Goal: Task Accomplishment & Management: Manage account settings

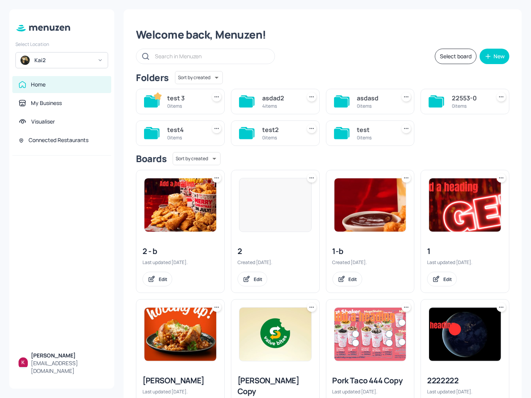
click at [86, 60] on div "Kai2" at bounding box center [63, 60] width 58 height 8
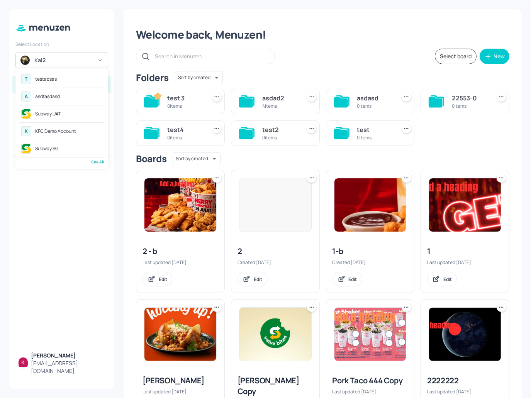
click at [94, 163] on div "See All" at bounding box center [61, 162] width 85 height 6
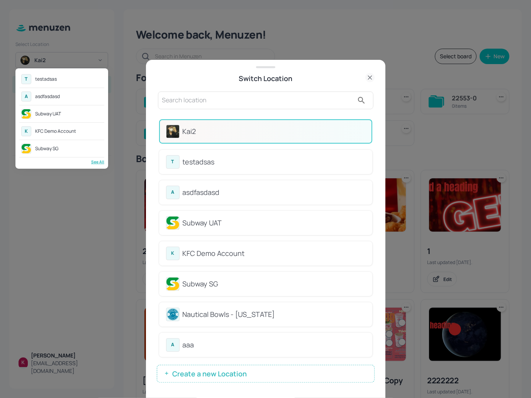
click at [211, 366] on div at bounding box center [265, 199] width 531 height 398
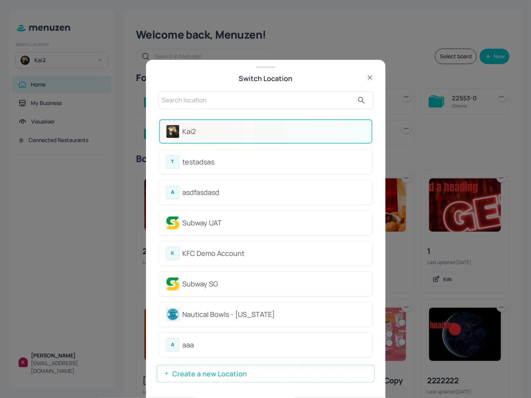
click at [213, 372] on span "Create a new Location" at bounding box center [209, 374] width 82 height 8
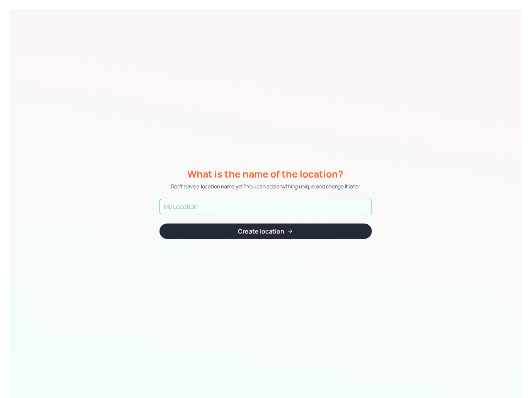
click at [233, 204] on input "text" at bounding box center [265, 206] width 212 height 15
click at [216, 205] on input "text" at bounding box center [265, 206] width 212 height 15
paste input "ISS - West Middlesex Hospital"
type input "COPY 1 - ISS - West Middlesex Hospital"
click at [272, 231] on div "Create location" at bounding box center [261, 231] width 46 height 6
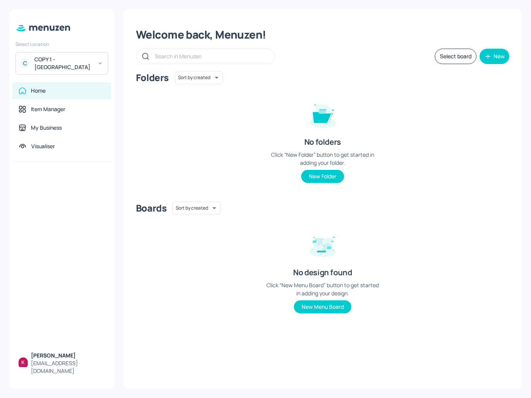
drag, startPoint x: 245, startPoint y: 127, endPoint x: 234, endPoint y: 128, distance: 11.2
click at [245, 127] on div "Folders Sort by created id ​ No folders Click “New Folder” button to get starte…" at bounding box center [322, 133] width 373 height 124
click at [66, 112] on div "Item Manager" at bounding box center [62, 109] width 86 height 8
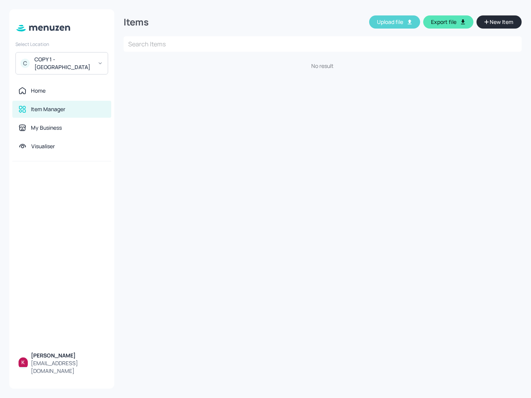
click at [403, 22] on button "Upload file" at bounding box center [394, 21] width 51 height 13
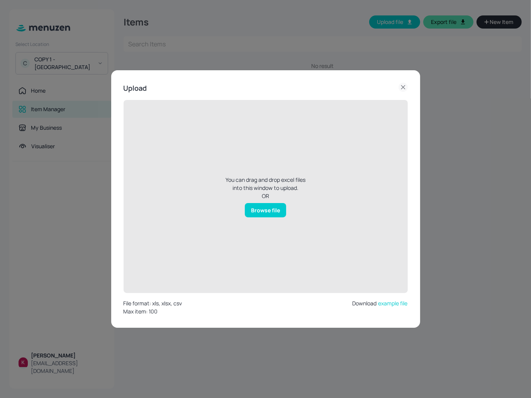
click at [266, 209] on div "Browse file" at bounding box center [265, 210] width 41 height 14
click at [0, 0] on input "Browse file" at bounding box center [0, 0] width 0 height 0
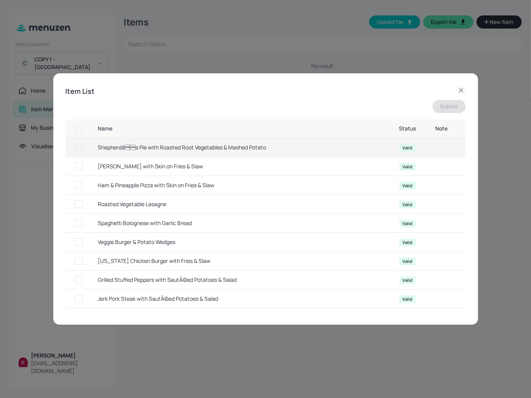
click at [78, 126] on input "checkbox" at bounding box center [79, 129] width 14 height 14
checkbox input "true"
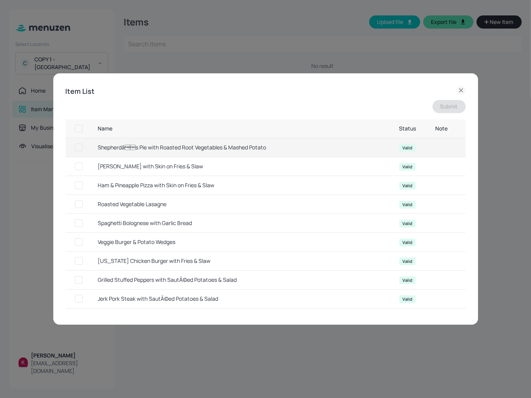
checkbox input "true"
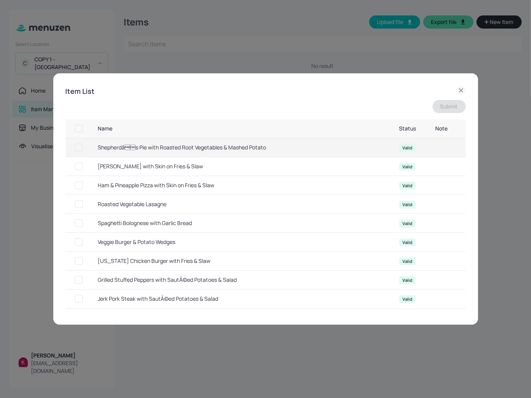
checkbox input "true"
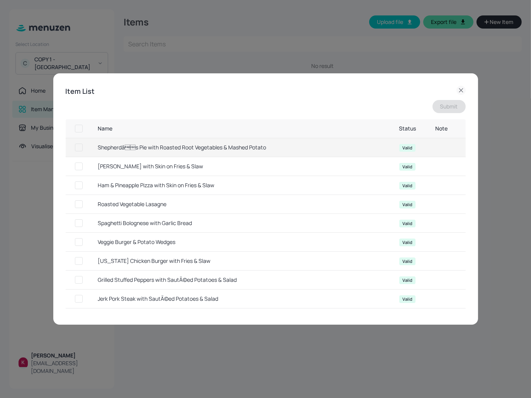
checkbox input "true"
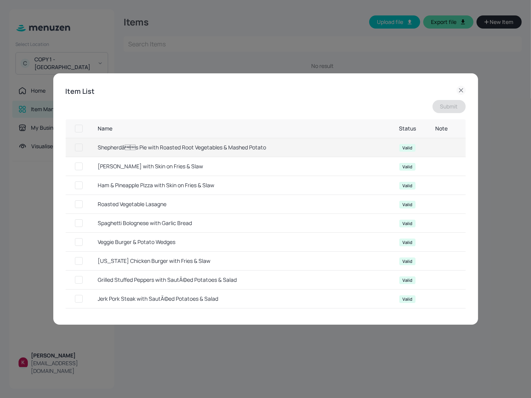
checkbox input "true"
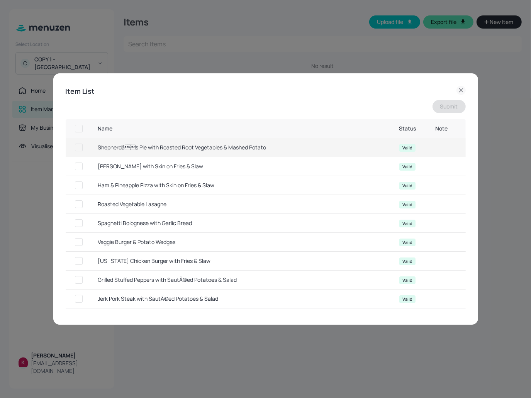
checkbox input "true"
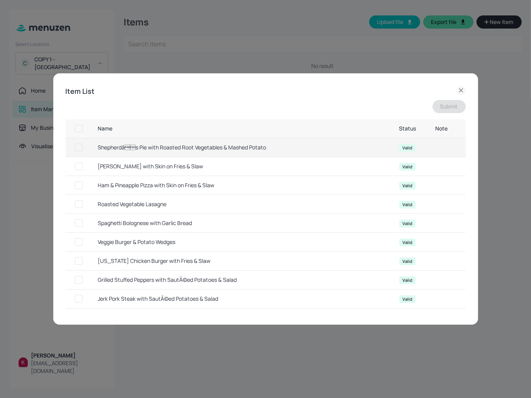
checkbox input "true"
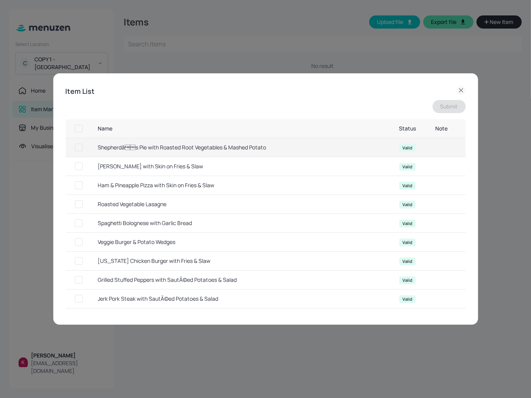
checkbox input "true"
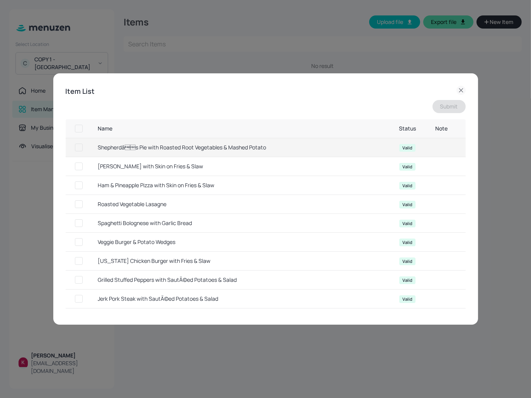
checkbox input "true"
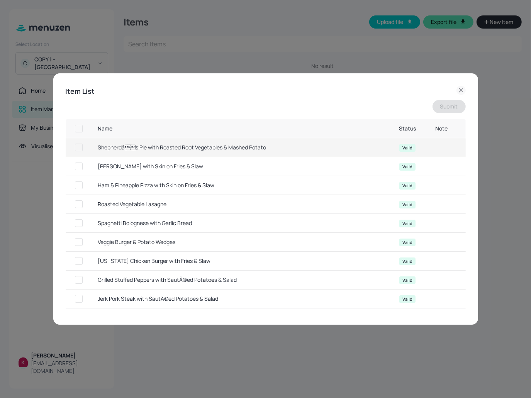
checkbox input "true"
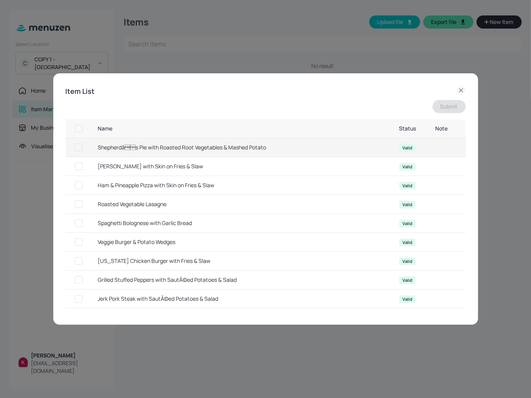
checkbox input "true"
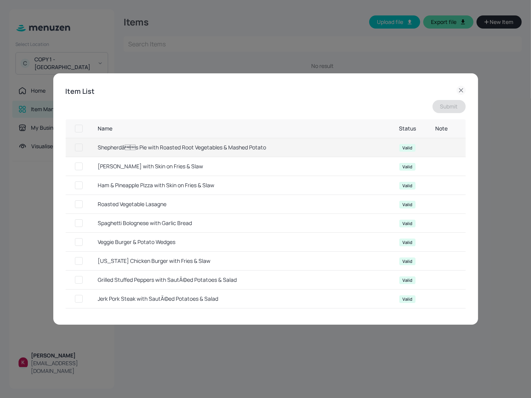
checkbox input "true"
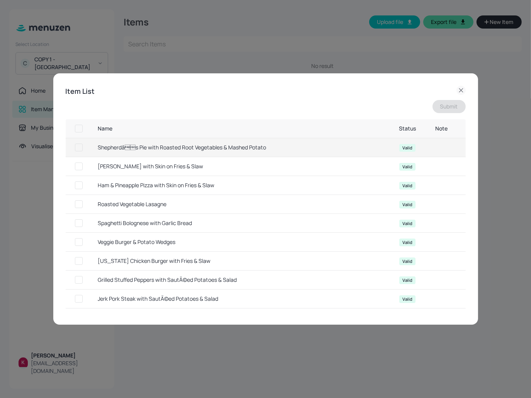
checkbox input "true"
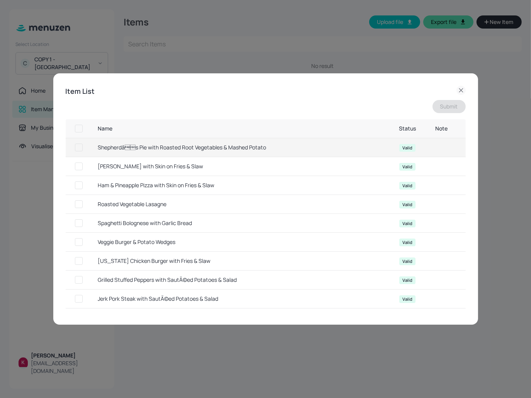
checkbox input "true"
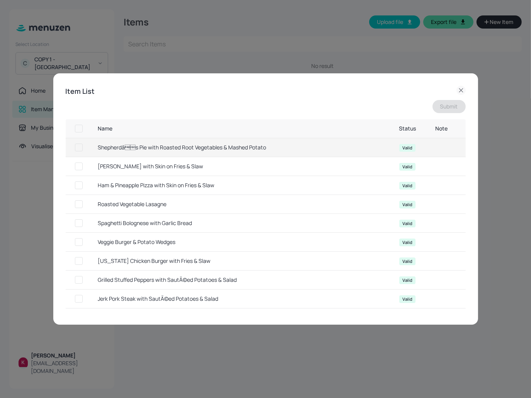
checkbox input "true"
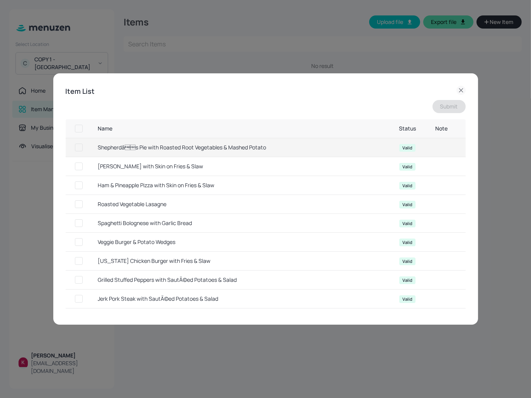
checkbox input "true"
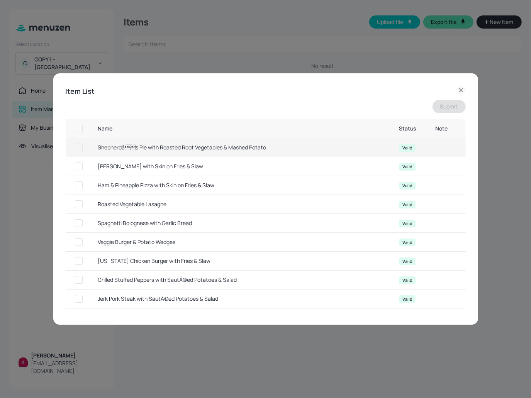
checkbox input "true"
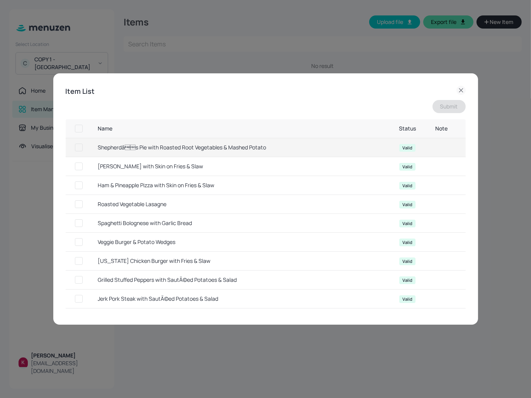
checkbox input "true"
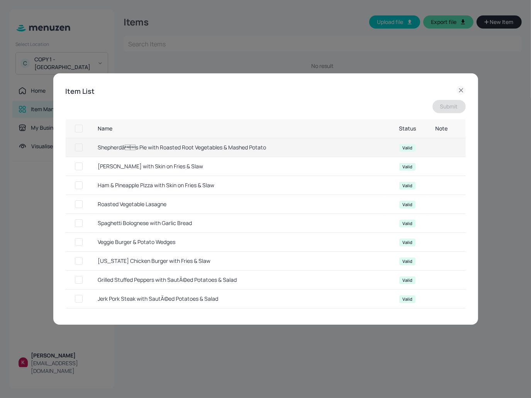
checkbox input "true"
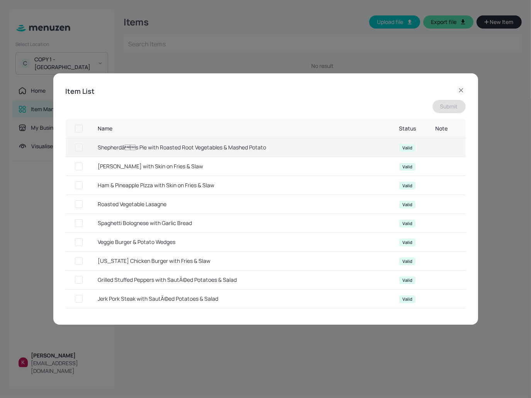
checkbox input "true"
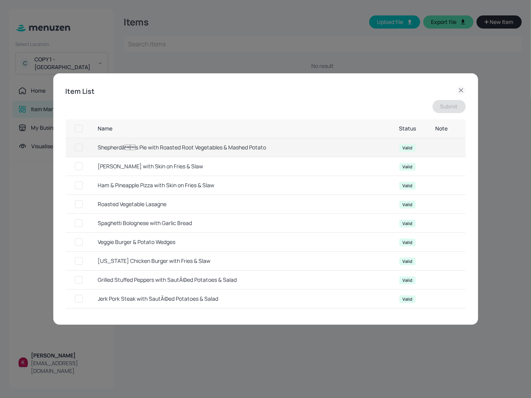
checkbox input "true"
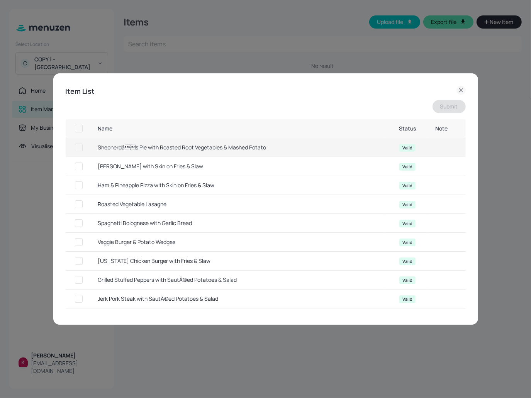
checkbox input "true"
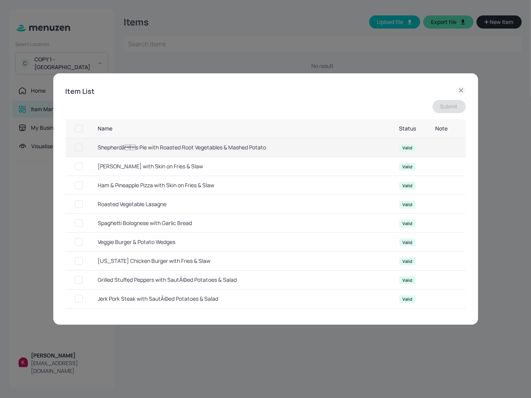
checkbox input "true"
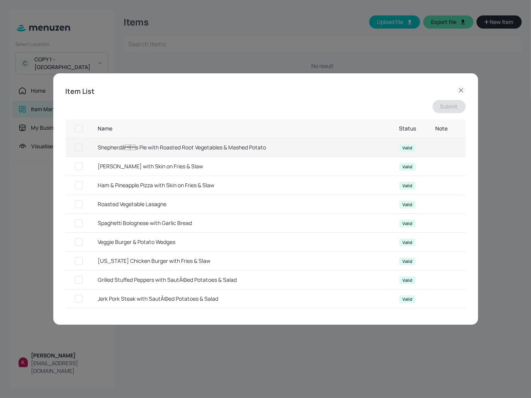
checkbox input "true"
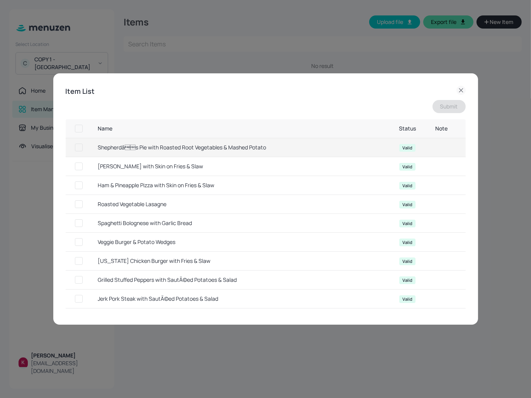
checkbox input "true"
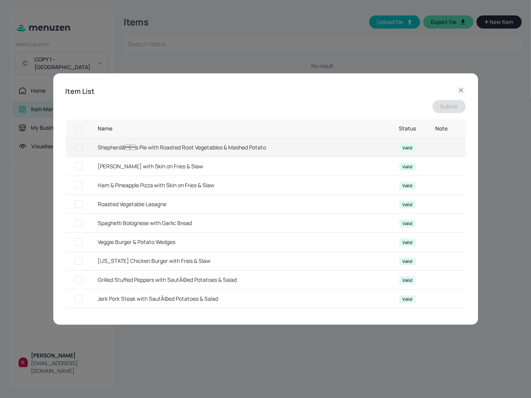
checkbox input "true"
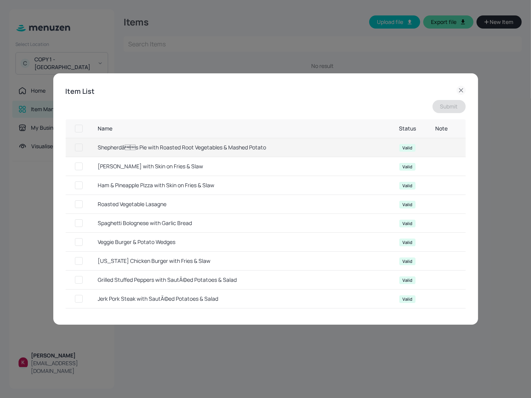
checkbox input "true"
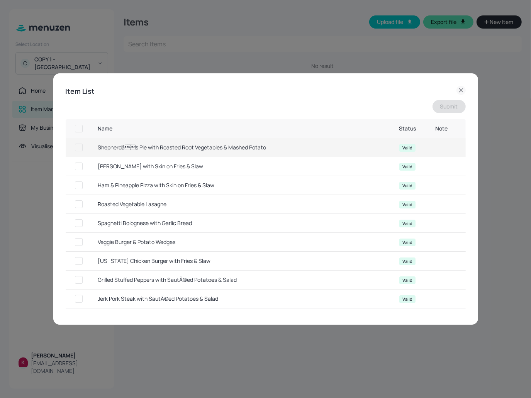
checkbox input "true"
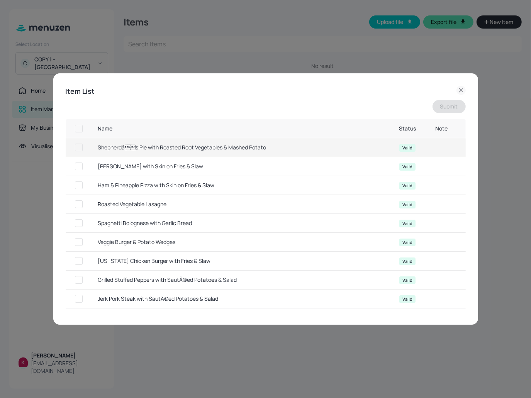
checkbox input "true"
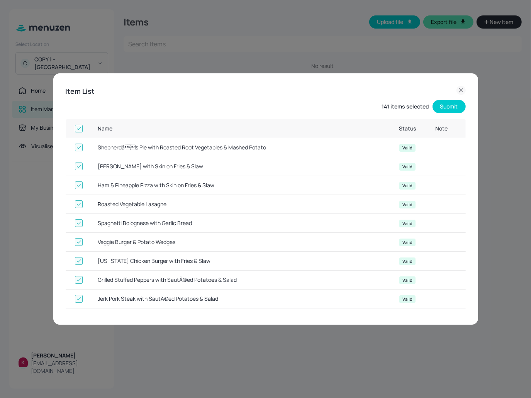
click at [446, 107] on button "Submit" at bounding box center [448, 106] width 33 height 13
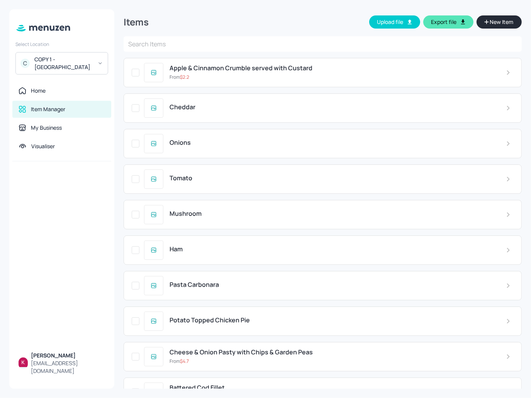
click at [292, 80] on div "From $ 2.2" at bounding box center [331, 77] width 324 height 7
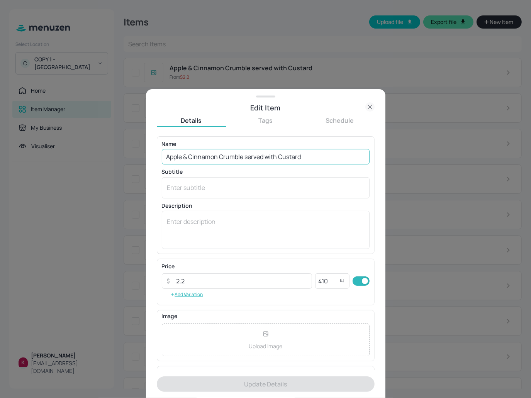
click at [308, 155] on input "Apple & Cinnamon Crumble served with Custard" at bounding box center [266, 156] width 208 height 15
click at [283, 179] on div "x ​" at bounding box center [266, 187] width 208 height 21
click at [241, 382] on form "Name Apple & Cinnamon Crumble served with Custard ​ Subtitle x ​ Description x …" at bounding box center [266, 267] width 218 height 262
click at [242, 382] on form "Name Apple & Cinnamon Crumble served with Custard ​ Subtitle x ​ Description x …" at bounding box center [266, 267] width 218 height 262
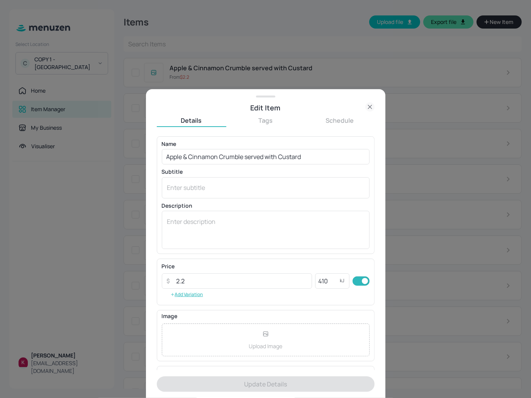
click at [242, 382] on form "Name Apple & Cinnamon Crumble served with Custard ​ Subtitle x ​ Description x …" at bounding box center [266, 267] width 218 height 262
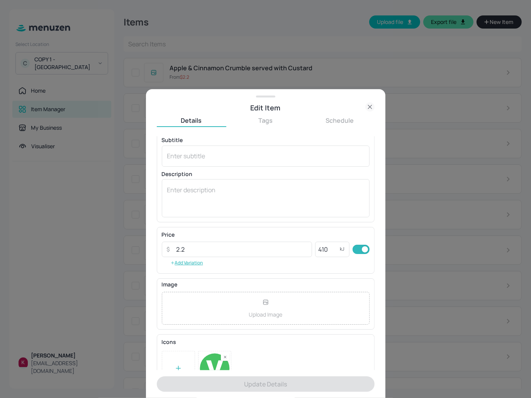
scroll to position [51, 0]
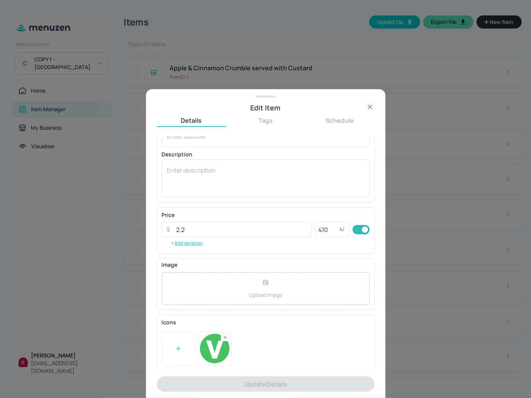
click at [264, 386] on form "Name Apple & Cinnamon Crumble served with Custard ​ Subtitle x ​ Description x …" at bounding box center [266, 267] width 218 height 262
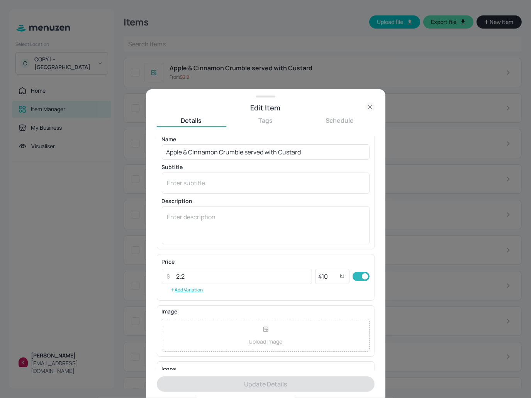
scroll to position [0, 0]
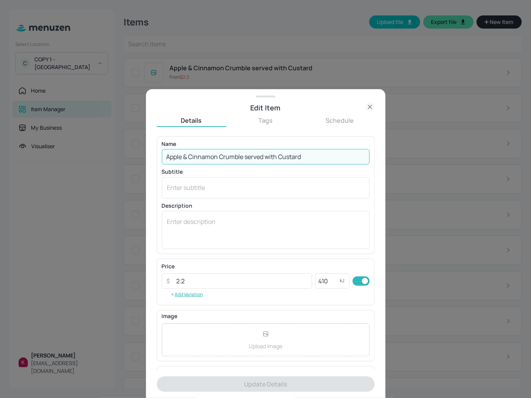
click at [310, 159] on input "Apple & Cinnamon Crumble served with Custard" at bounding box center [266, 156] width 208 height 15
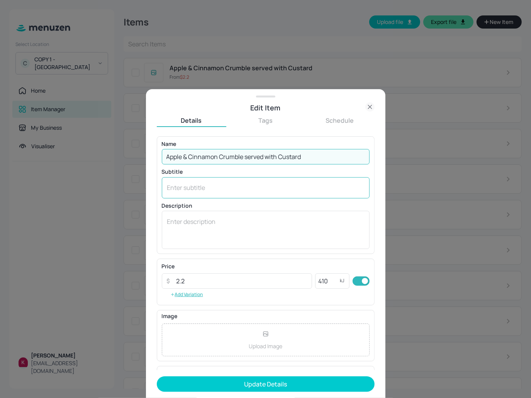
type input "Apple & Cinnamon Crumble served with Custard"
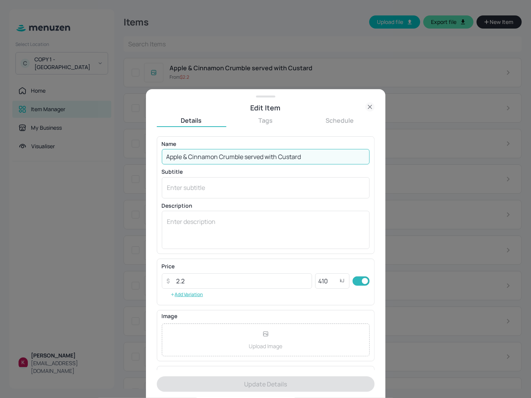
click at [366, 107] on icon at bounding box center [369, 106] width 9 height 9
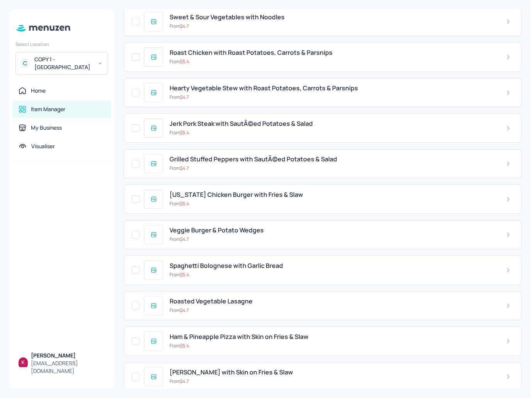
scroll to position [4654, 0]
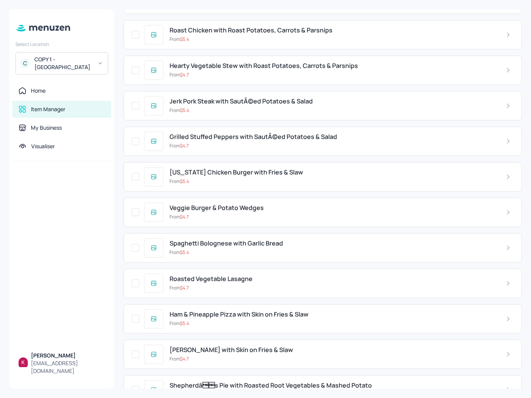
click at [261, 382] on span "Shepherdâs Pie with Roasted Root Vegetables & Mashed Potato" at bounding box center [270, 385] width 202 height 7
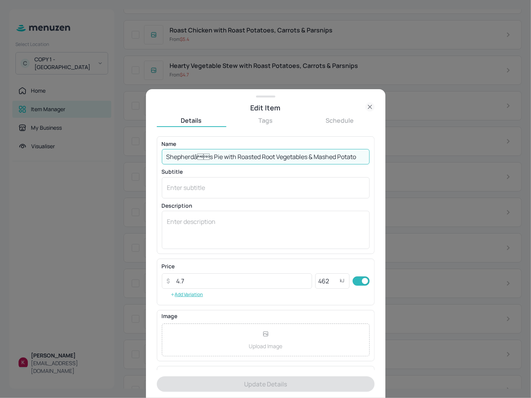
click at [262, 160] on input "Shepherdâs Pie with Roasted Root Vegetables & Mashed Potato" at bounding box center [266, 156] width 208 height 15
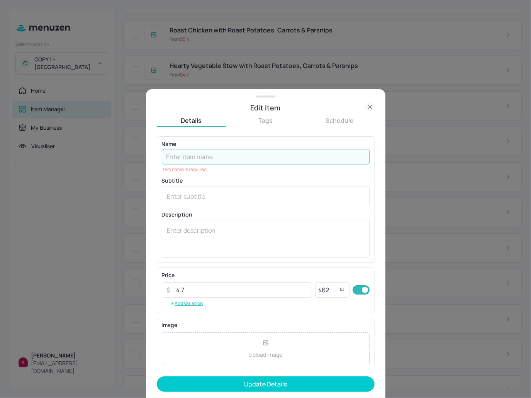
paste input "Shepherd’s Pie with Roasted Root Vegetables & Mashed Potato"
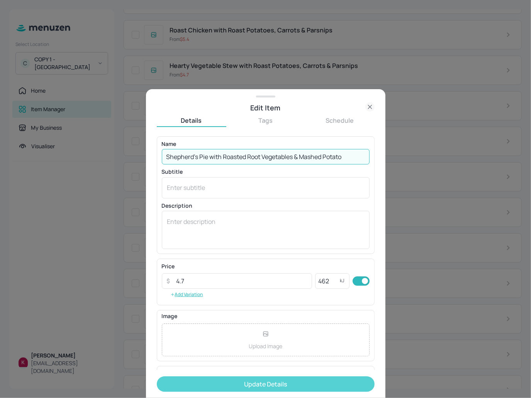
type input "Shepherd’s Pie with Roasted Root Vegetables & Mashed Potato"
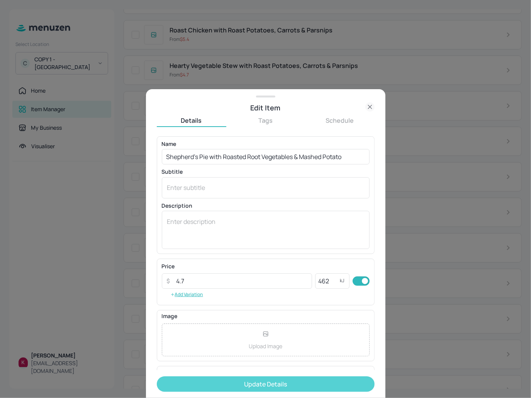
click at [310, 389] on button "Update Details" at bounding box center [266, 383] width 218 height 15
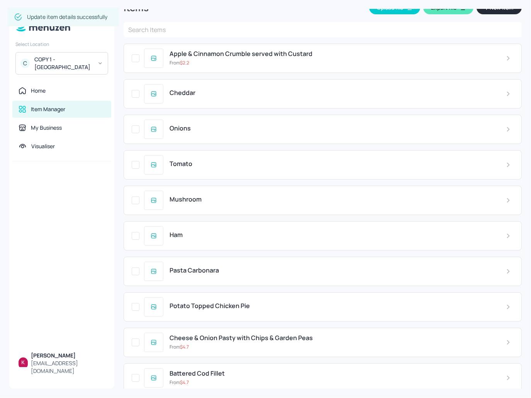
scroll to position [0, 0]
